Goal: Check status: Check status

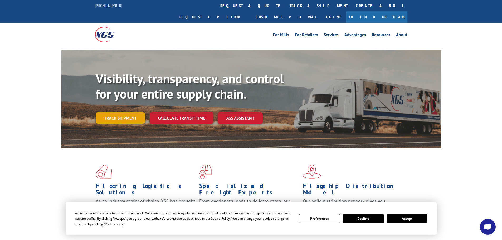
click at [116, 113] on link "Track shipment" at bounding box center [121, 118] width 50 height 11
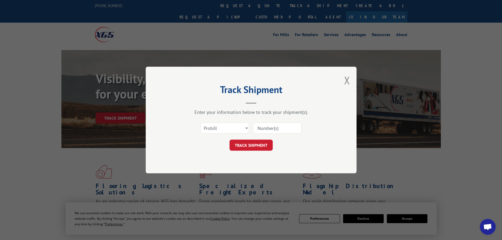
click at [274, 126] on input at bounding box center [277, 128] width 49 height 11
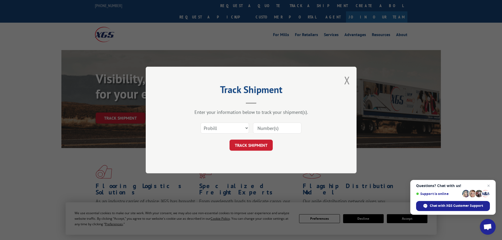
paste input "17639582"
type input "17639582"
click at [259, 144] on button "TRACK SHIPMENT" at bounding box center [251, 145] width 43 height 11
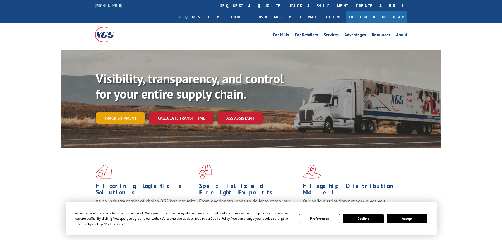
click at [108, 113] on link "Track shipment" at bounding box center [121, 118] width 50 height 11
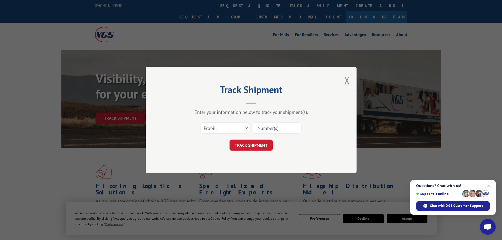
click at [272, 129] on input at bounding box center [277, 128] width 49 height 11
paste input "17524318"
type input "17524318"
drag, startPoint x: 257, startPoint y: 143, endPoint x: 242, endPoint y: 147, distance: 15.9
click at [258, 144] on button "TRACK SHIPMENT" at bounding box center [251, 145] width 43 height 11
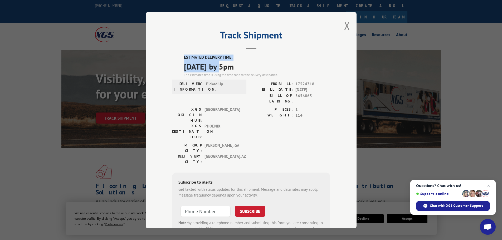
drag, startPoint x: 225, startPoint y: 66, endPoint x: 177, endPoint y: 55, distance: 49.4
click at [177, 55] on div "ESTIMATED DELIVERY TIME: 10/22/2025 by 5pm The estimated time is using the time…" at bounding box center [251, 150] width 158 height 190
copy div "ESTIMATED DELIVERY TIME: 10/22/2025"
click at [73, 147] on div "Track Shipment ESTIMATED DELIVERY TIME: 10/22/2025 by 5pm The estimated time is…" at bounding box center [251, 120] width 502 height 240
click at [345, 25] on button "Close modal" at bounding box center [347, 26] width 6 height 14
